Goal: Information Seeking & Learning: Learn about a topic

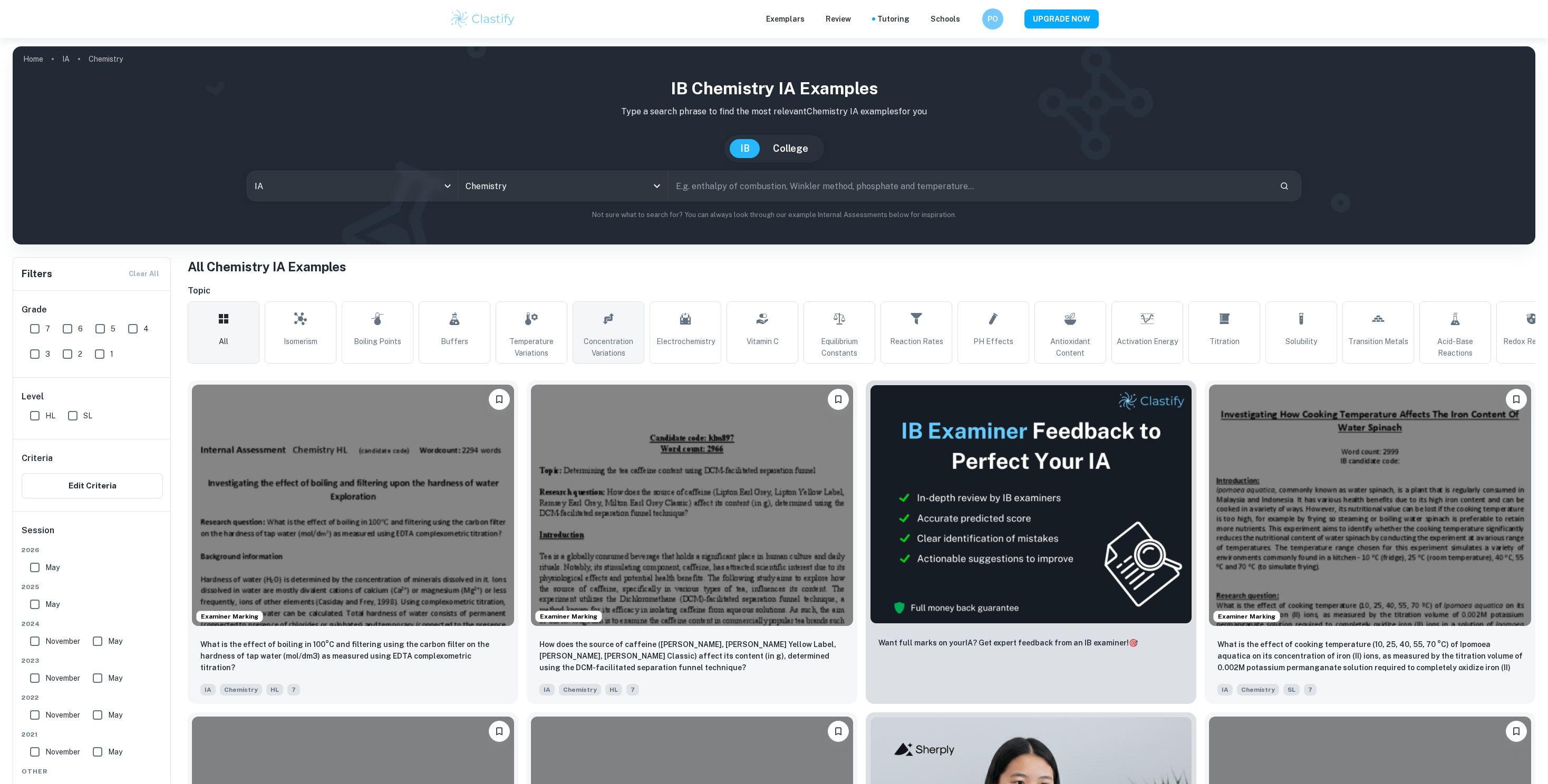
checkbox input "true"
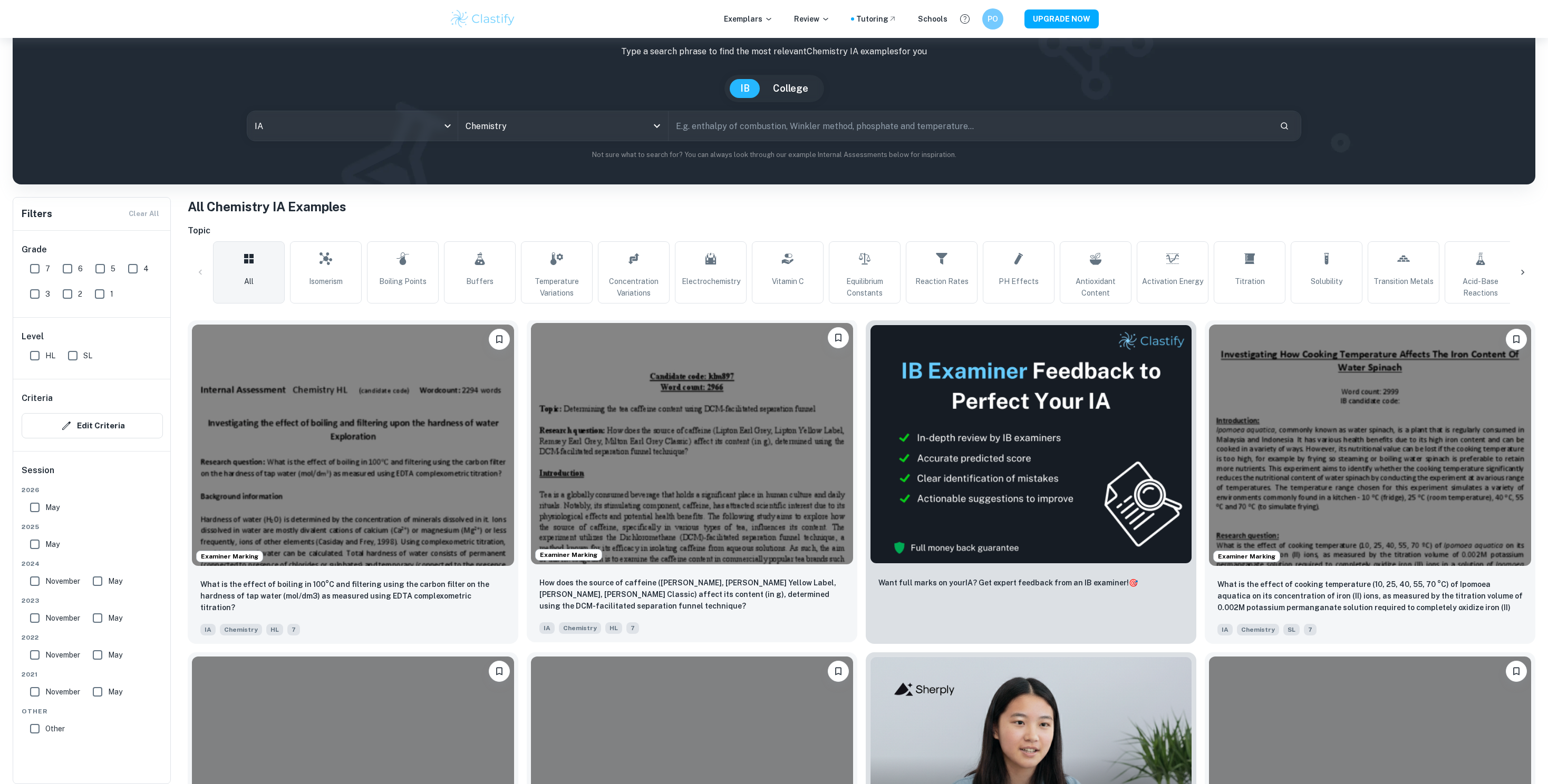
scroll to position [60, 0]
click at [1321, 500] on img at bounding box center [1370, 443] width 322 height 241
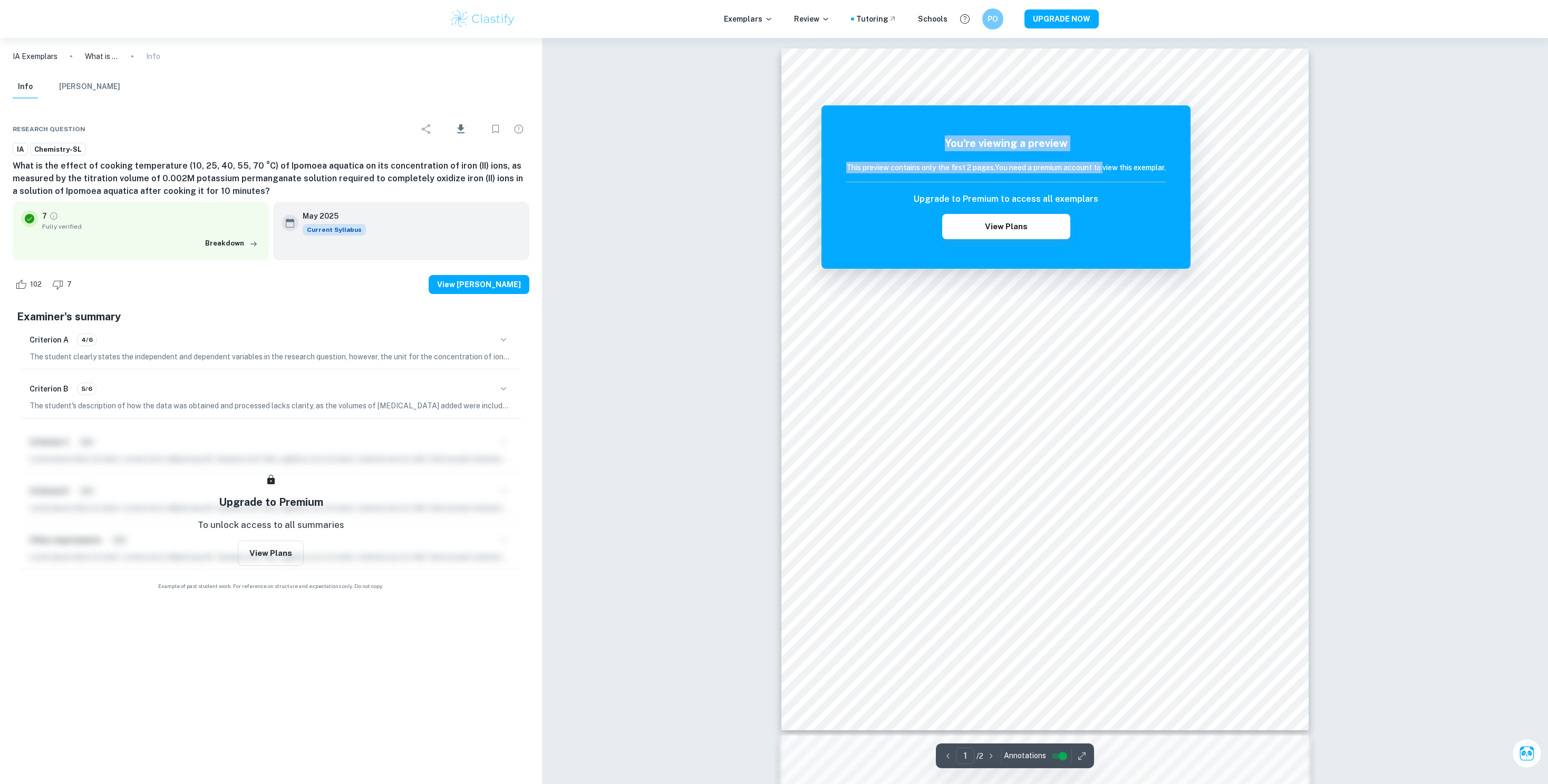
click at [887, 588] on div "The remaining pages are not being displayed You're viewing a preview This previ…" at bounding box center [1045, 764] width 527 height 1431
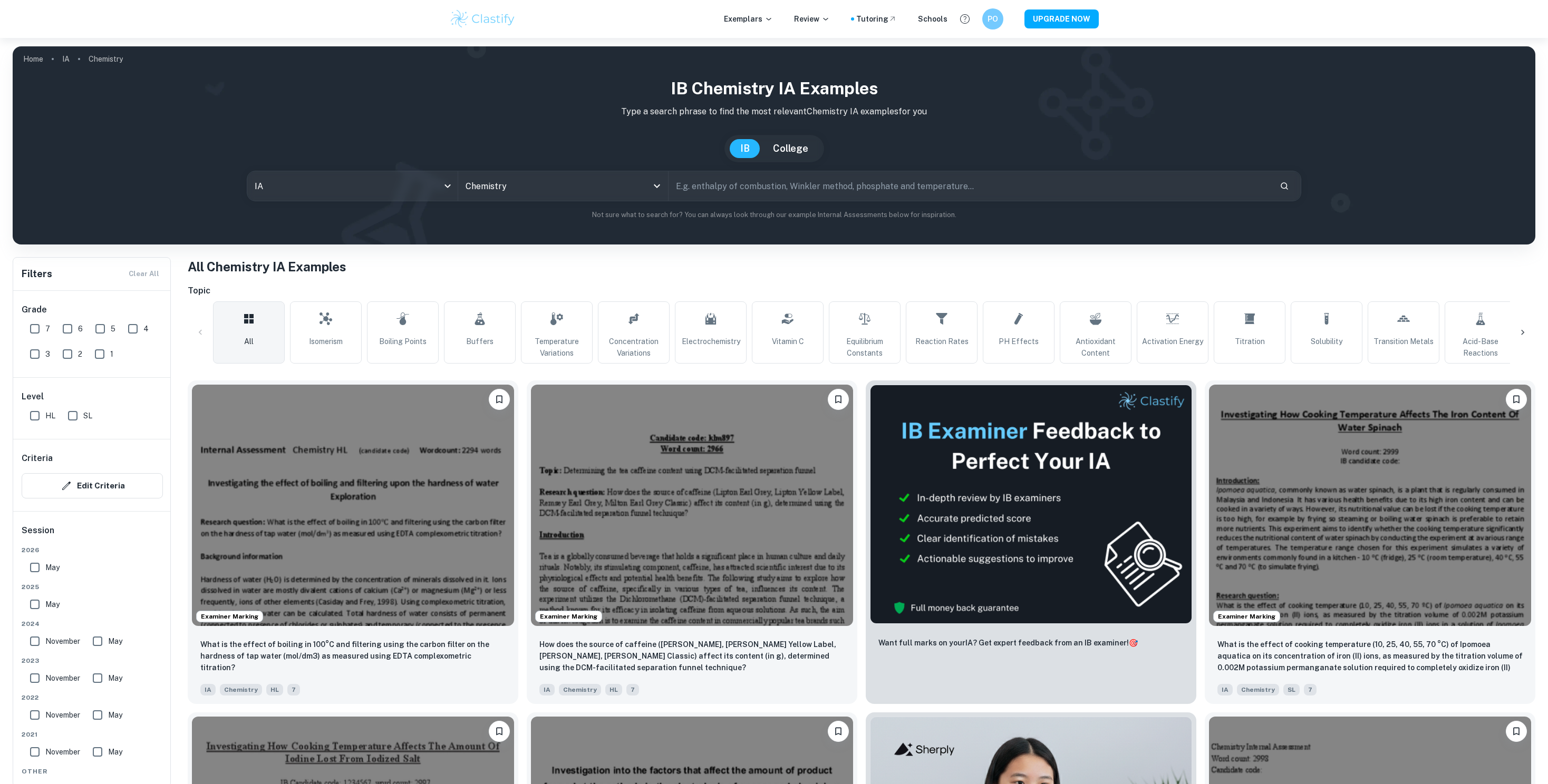
click at [759, 185] on input "text" at bounding box center [969, 186] width 602 height 30
type input "time"
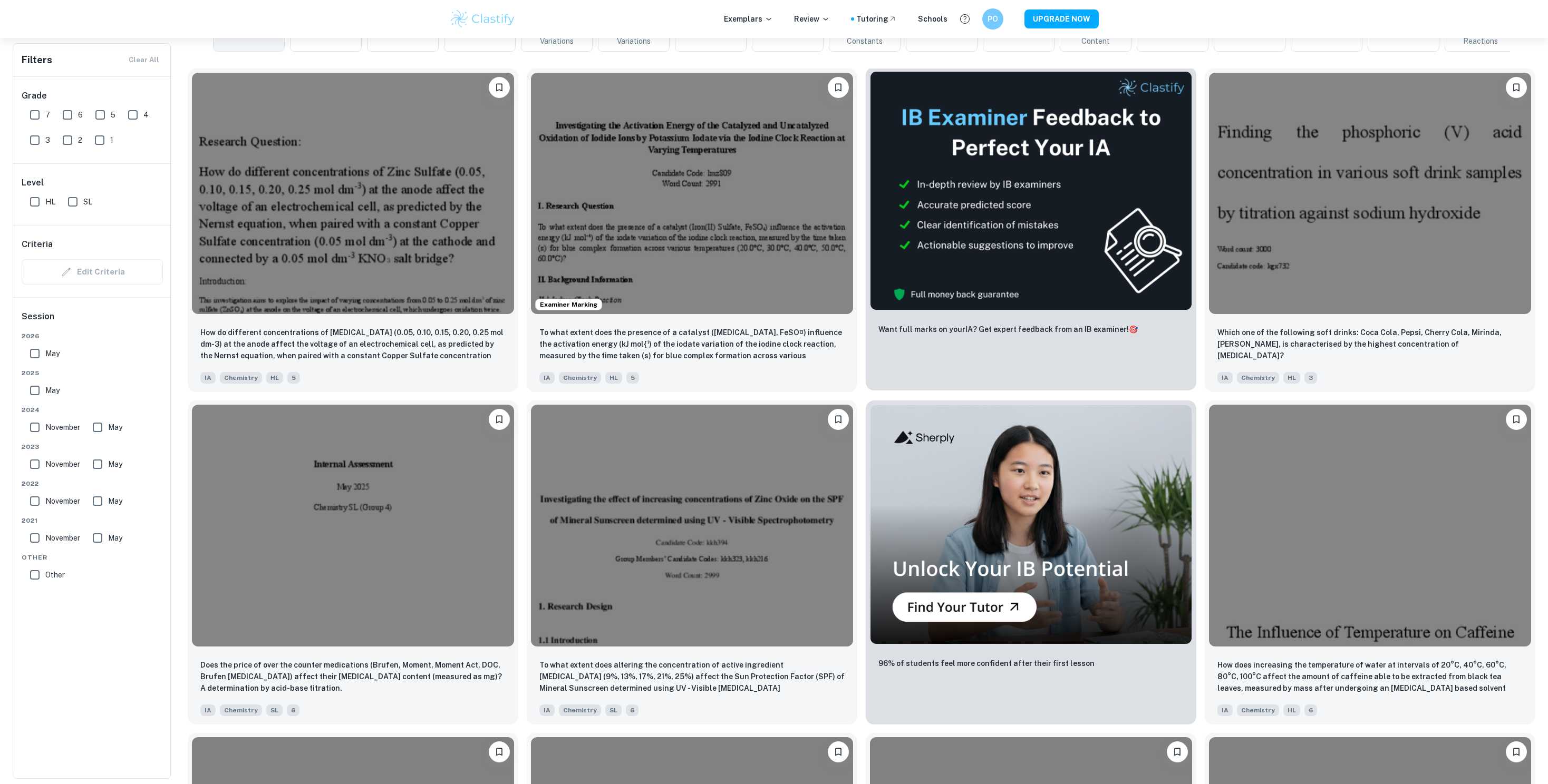
scroll to position [314, 0]
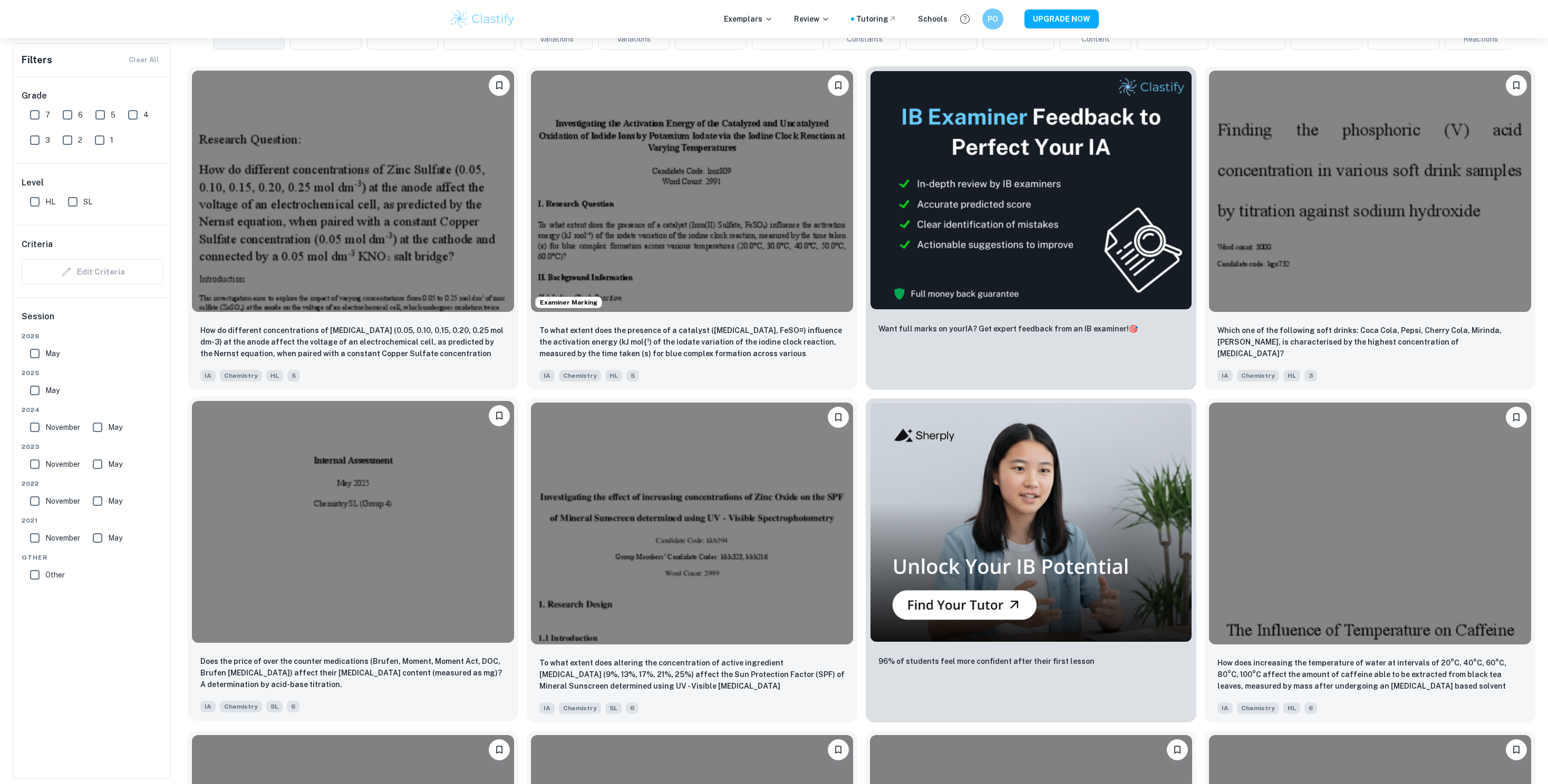
click at [363, 618] on img at bounding box center [353, 521] width 322 height 241
